Goal: Navigation & Orientation: Go to known website

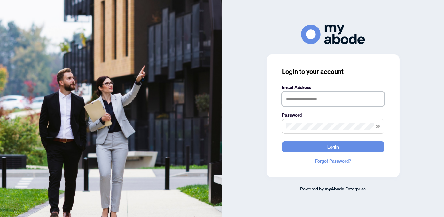
type input "**********"
click at [322, 154] on div "**********" at bounding box center [332, 115] width 133 height 123
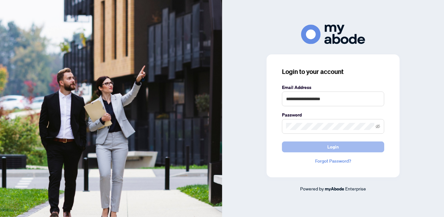
click at [323, 144] on button "Login" at bounding box center [333, 146] width 102 height 11
